Goal: Information Seeking & Learning: Understand process/instructions

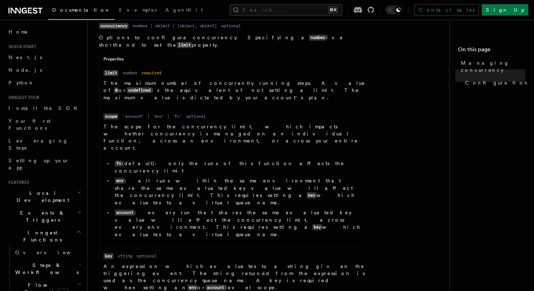
scroll to position [326, 0]
drag, startPoint x: 188, startPoint y: 178, endPoint x: 124, endPoint y: 134, distance: 77.6
click at [124, 134] on li "Name scope Type 'account' | 'env' | 'fn' Required optional Description The scop…" at bounding box center [234, 176] width 262 height 140
click at [124, 159] on li "fn (default): only the runs of this function affects the concurrency limit" at bounding box center [239, 166] width 253 height 14
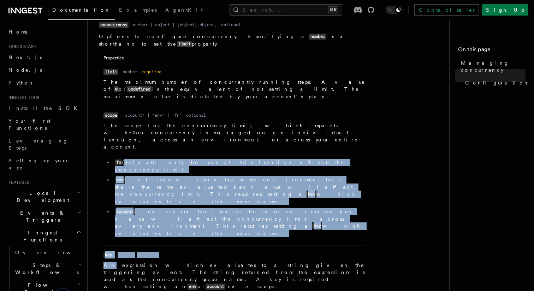
drag, startPoint x: 124, startPoint y: 134, endPoint x: 279, endPoint y: 189, distance: 164.4
click at [278, 189] on ul "Name limit Type number Required required Description The maximum number of conc…" at bounding box center [234, 231] width 271 height 327
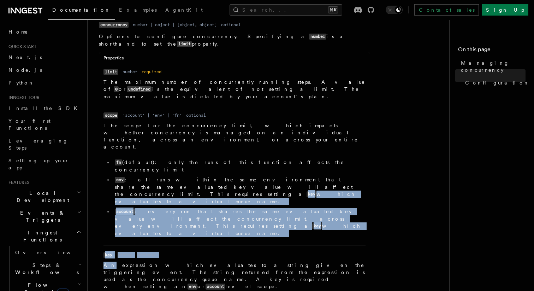
drag, startPoint x: 279, startPoint y: 189, endPoint x: 182, endPoint y: 148, distance: 105.6
click at [182, 149] on ul "Name limit Type number Required required Description The maximum number of conc…" at bounding box center [234, 231] width 271 height 327
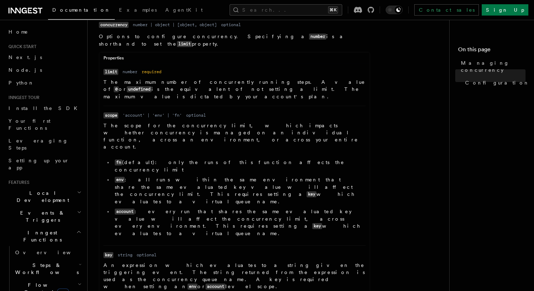
click at [182, 176] on li "env : all runs within the same environment that share the same evaluated key va…" at bounding box center [239, 190] width 253 height 29
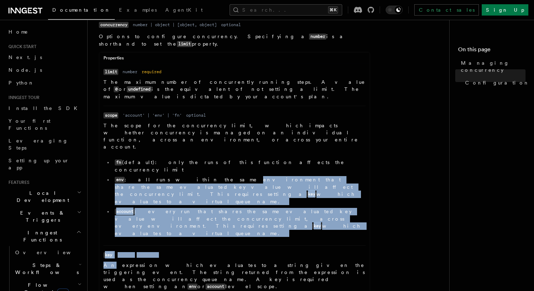
drag, startPoint x: 182, startPoint y: 148, endPoint x: 294, endPoint y: 190, distance: 119.5
click at [290, 190] on ul "Name limit Type number Required required Description The maximum number of conc…" at bounding box center [234, 231] width 271 height 327
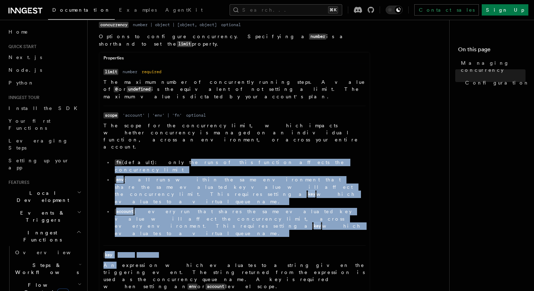
drag, startPoint x: 294, startPoint y: 190, endPoint x: 157, endPoint y: 132, distance: 148.0
click at [157, 132] on ul "Name limit Type number Required required Description The maximum number of conc…" at bounding box center [234, 231] width 271 height 327
click at [157, 159] on li "fn (default): only the runs of this function affects the concurrency limit" at bounding box center [239, 166] width 253 height 14
drag, startPoint x: 157, startPoint y: 132, endPoint x: 278, endPoint y: 179, distance: 129.6
click at [277, 179] on li "Name scope Type 'account' | 'env' | 'fn' Required optional Description The scop…" at bounding box center [234, 176] width 262 height 140
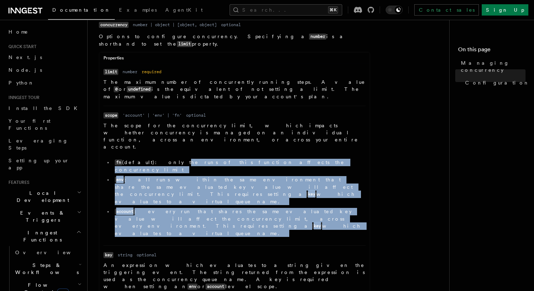
click at [278, 179] on li "Name scope Type 'account' | 'env' | 'fn' Required optional Description The scop…" at bounding box center [234, 176] width 262 height 140
drag, startPoint x: 278, startPoint y: 179, endPoint x: 155, endPoint y: 134, distance: 130.8
click at [156, 134] on li "Name scope Type 'account' | 'env' | 'fn' Required optional Description The scop…" at bounding box center [234, 176] width 262 height 140
click at [155, 159] on li "fn (default): only the runs of this function affects the concurrency limit" at bounding box center [239, 166] width 253 height 14
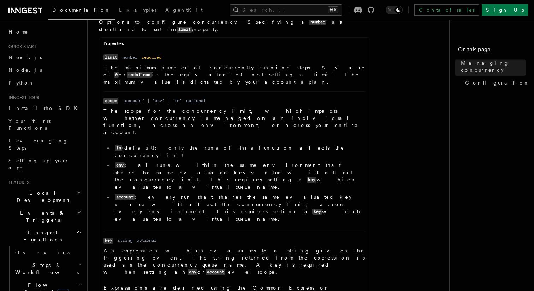
scroll to position [432, 0]
